Goal: Task Accomplishment & Management: Manage account settings

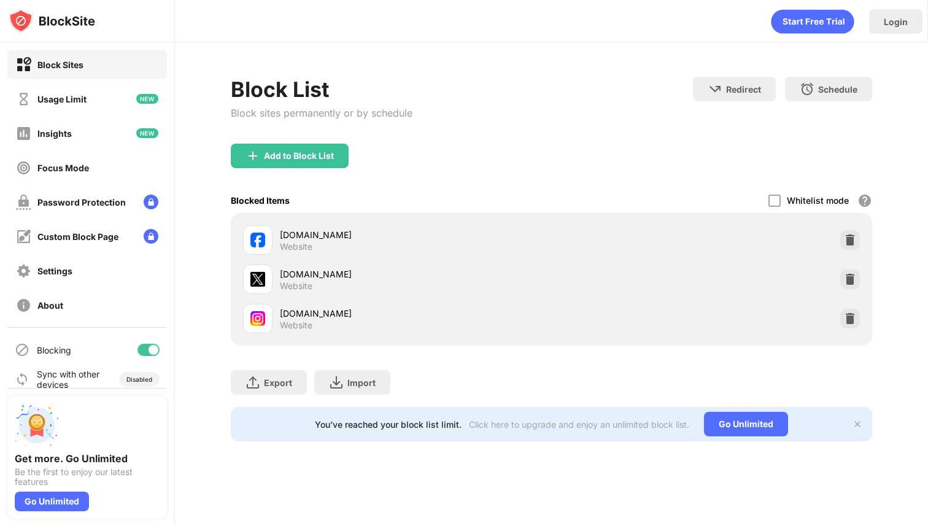
click at [840, 318] on div "instagram.com Website" at bounding box center [552, 318] width 628 height 39
click at [853, 316] on img at bounding box center [850, 319] width 12 height 12
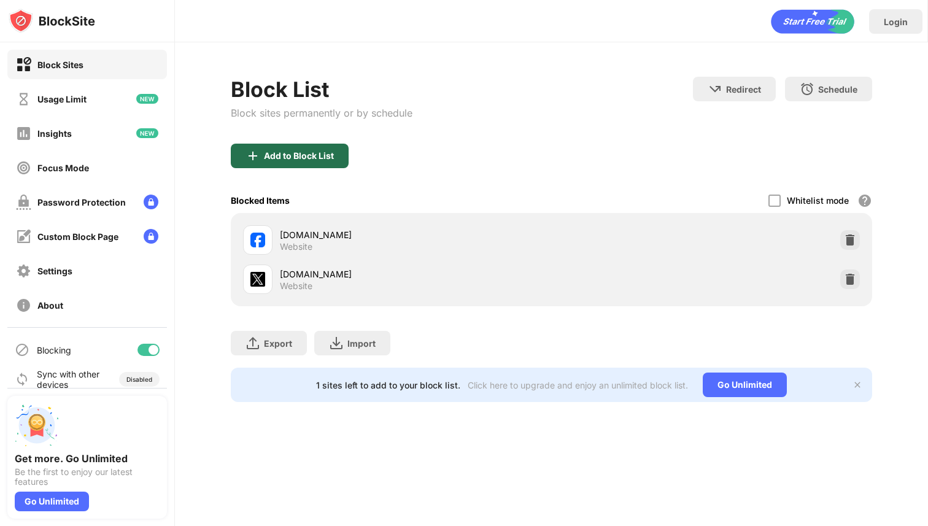
click at [277, 155] on div "Add to Block List" at bounding box center [299, 156] width 70 height 10
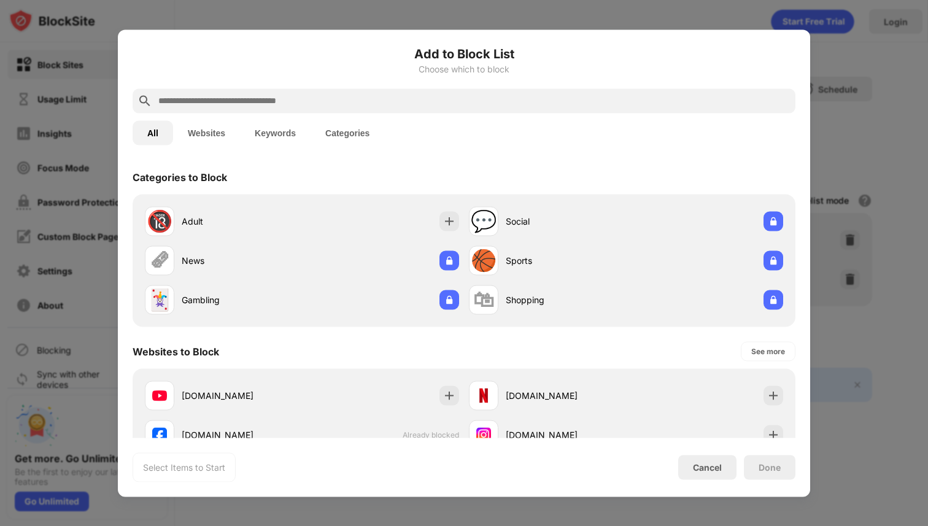
click at [558, 101] on input "text" at bounding box center [474, 100] width 634 height 15
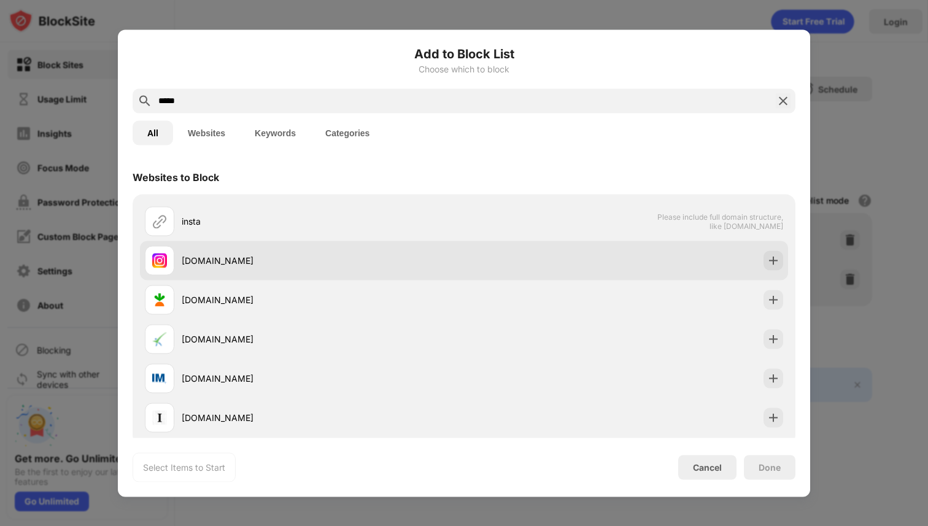
type input "*****"
click at [271, 259] on div "instagram.com" at bounding box center [323, 260] width 282 height 13
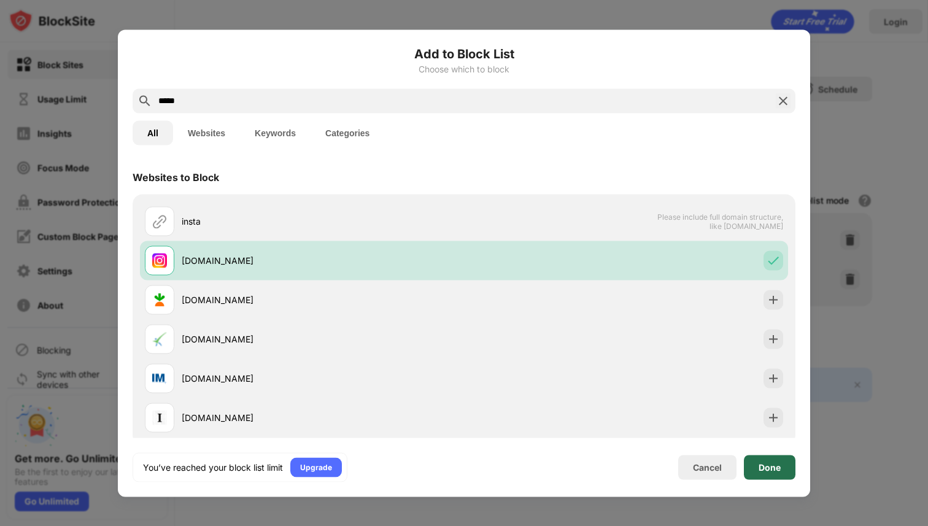
click at [771, 472] on div "Done" at bounding box center [770, 467] width 22 height 10
